Goal: Entertainment & Leisure: Consume media (video, audio)

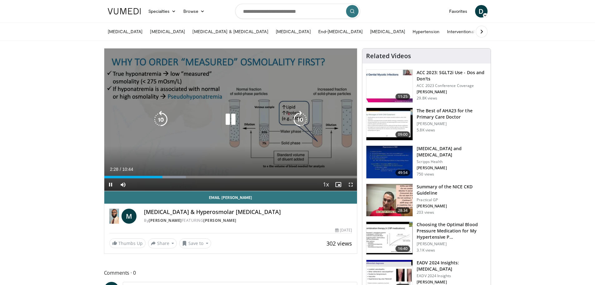
click at [302, 118] on icon "Video Player" at bounding box center [299, 119] width 17 height 17
click at [297, 122] on icon "Video Player" at bounding box center [299, 119] width 17 height 17
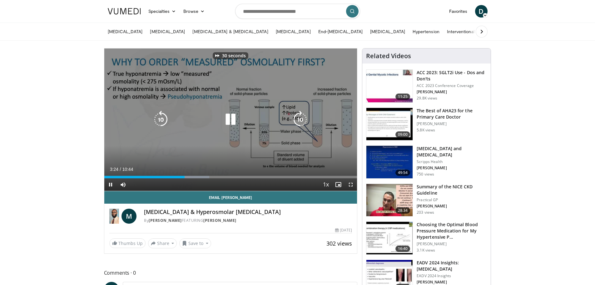
click at [297, 122] on icon "Video Player" at bounding box center [299, 119] width 17 height 17
click at [299, 120] on icon "Video Player" at bounding box center [299, 119] width 17 height 17
click at [300, 118] on icon "Video Player" at bounding box center [299, 119] width 17 height 17
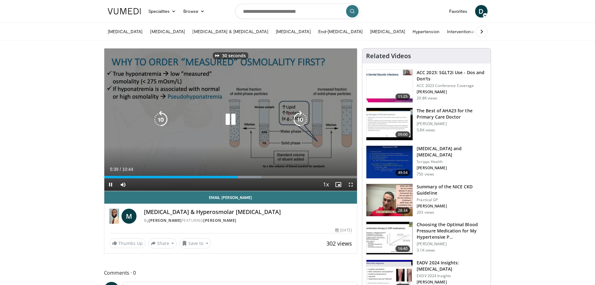
click at [300, 118] on icon "Video Player" at bounding box center [299, 119] width 17 height 17
click at [301, 119] on icon "Video Player" at bounding box center [299, 119] width 17 height 17
click at [301, 121] on icon "Video Player" at bounding box center [299, 119] width 17 height 17
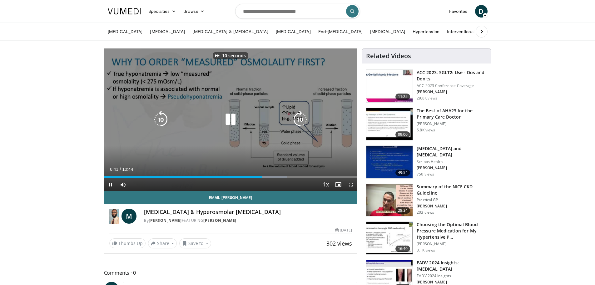
click at [301, 121] on icon "Video Player" at bounding box center [299, 119] width 17 height 17
click at [299, 122] on icon "Video Player" at bounding box center [299, 119] width 17 height 17
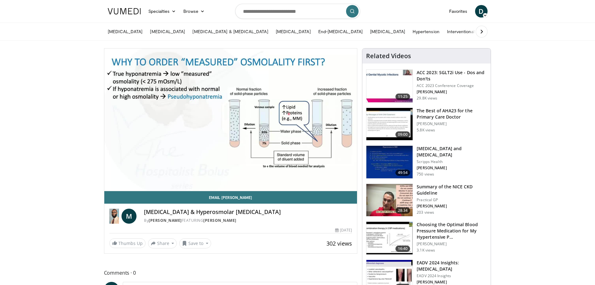
click at [299, 122] on div "40 seconds Tap to unmute" at bounding box center [230, 119] width 253 height 142
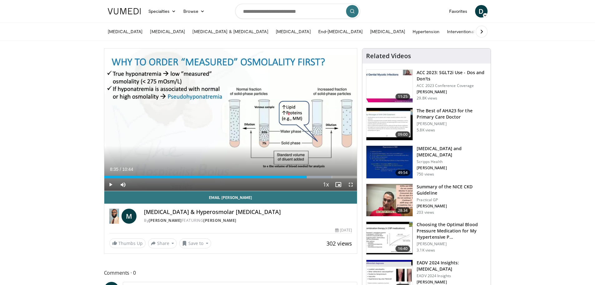
click at [299, 122] on div "40 seconds Tap to unmute" at bounding box center [230, 119] width 253 height 142
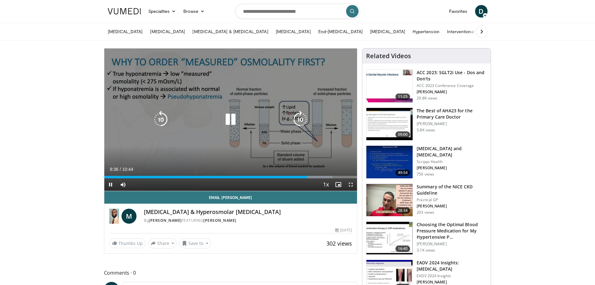
click at [301, 120] on icon "Video Player" at bounding box center [299, 119] width 17 height 17
click at [295, 115] on icon "Video Player" at bounding box center [299, 119] width 17 height 17
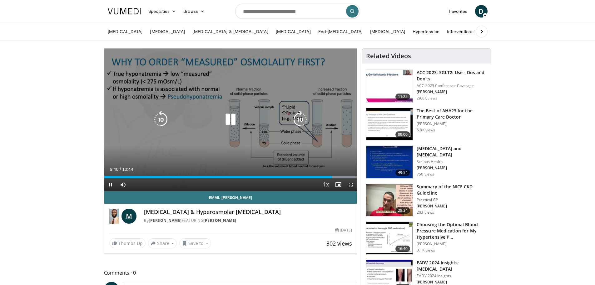
click at [296, 122] on icon "Video Player" at bounding box center [299, 119] width 17 height 17
click at [298, 116] on icon "Video Player" at bounding box center [299, 119] width 17 height 17
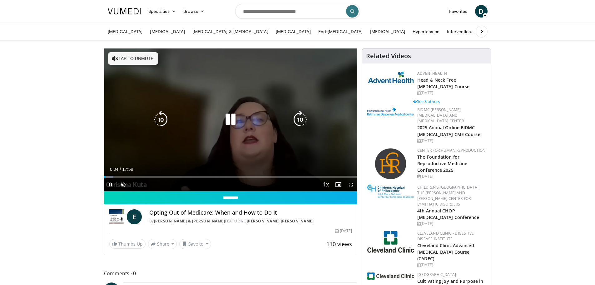
click at [305, 120] on icon "Video Player" at bounding box center [299, 119] width 17 height 17
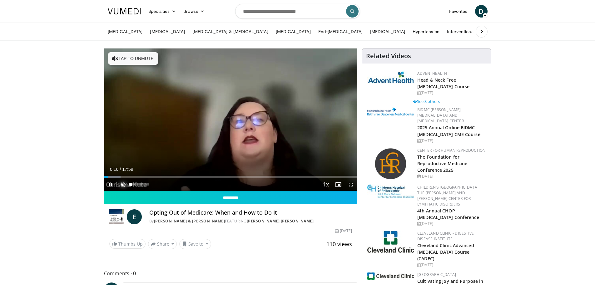
click at [123, 184] on span "Video Player" at bounding box center [123, 184] width 12 height 12
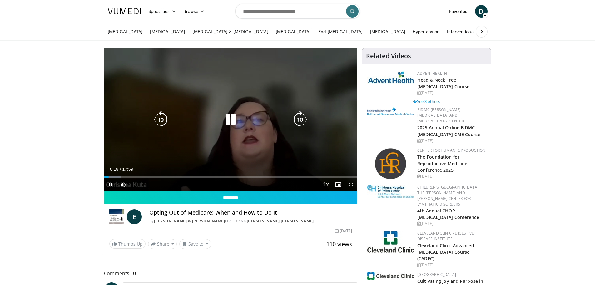
click at [303, 120] on icon "Video Player" at bounding box center [299, 119] width 17 height 17
click at [302, 120] on icon "Video Player" at bounding box center [299, 119] width 17 height 17
